Goal: Check status: Check status

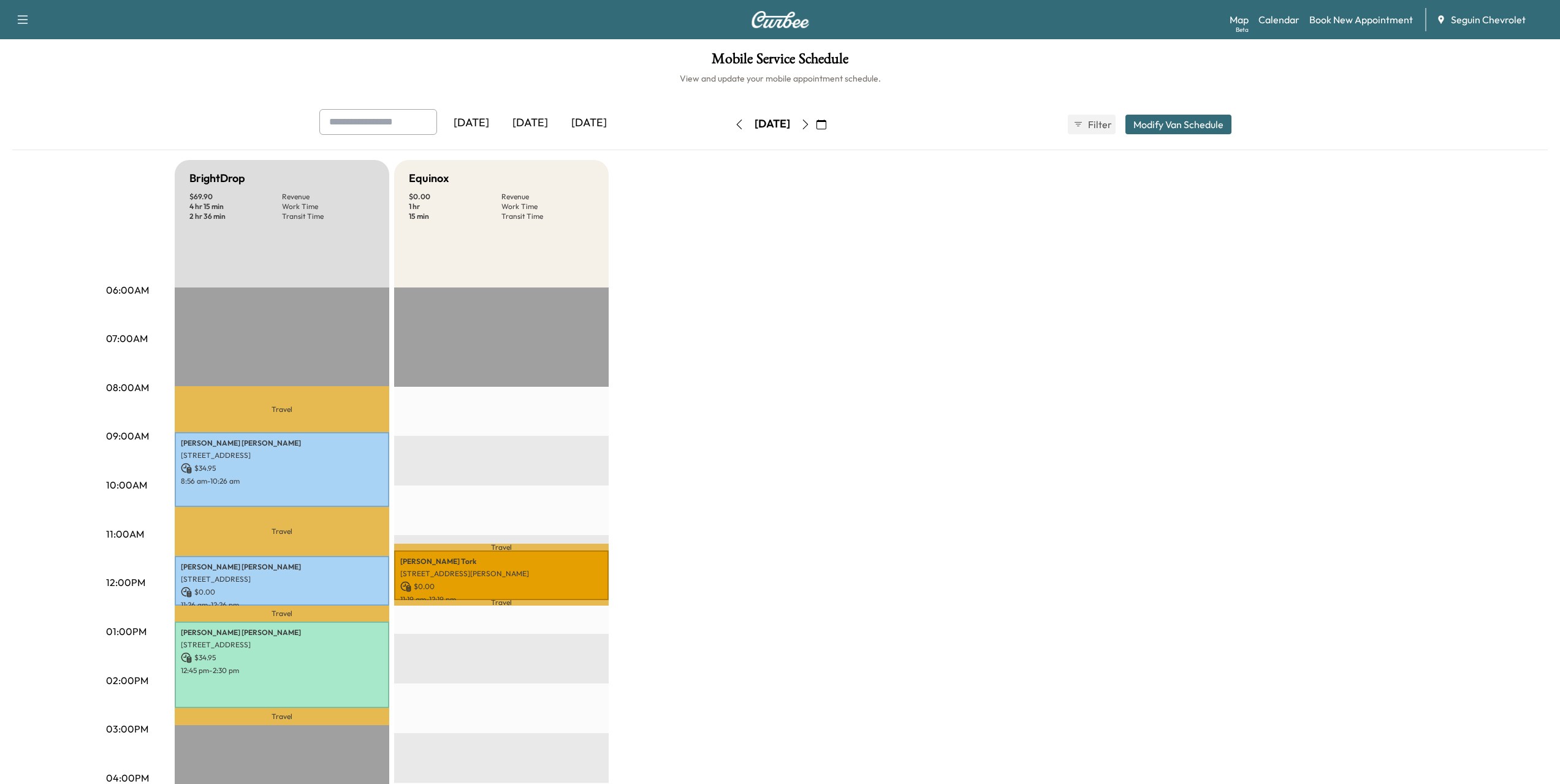
click at [541, 123] on div "[DATE]" at bounding box center [530, 123] width 59 height 28
